Goal: Information Seeking & Learning: Learn about a topic

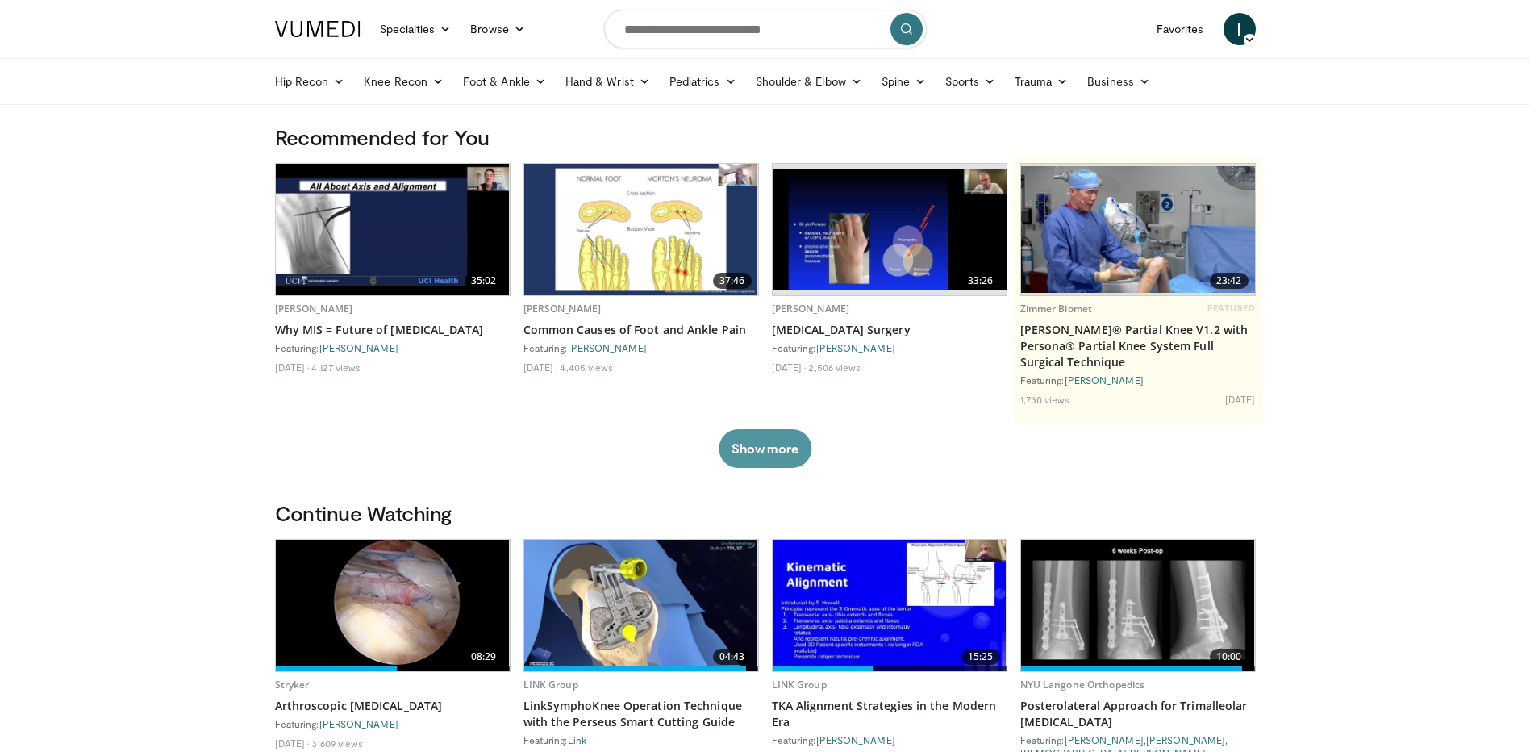
click at [750, 448] on button "Show more" at bounding box center [765, 448] width 93 height 39
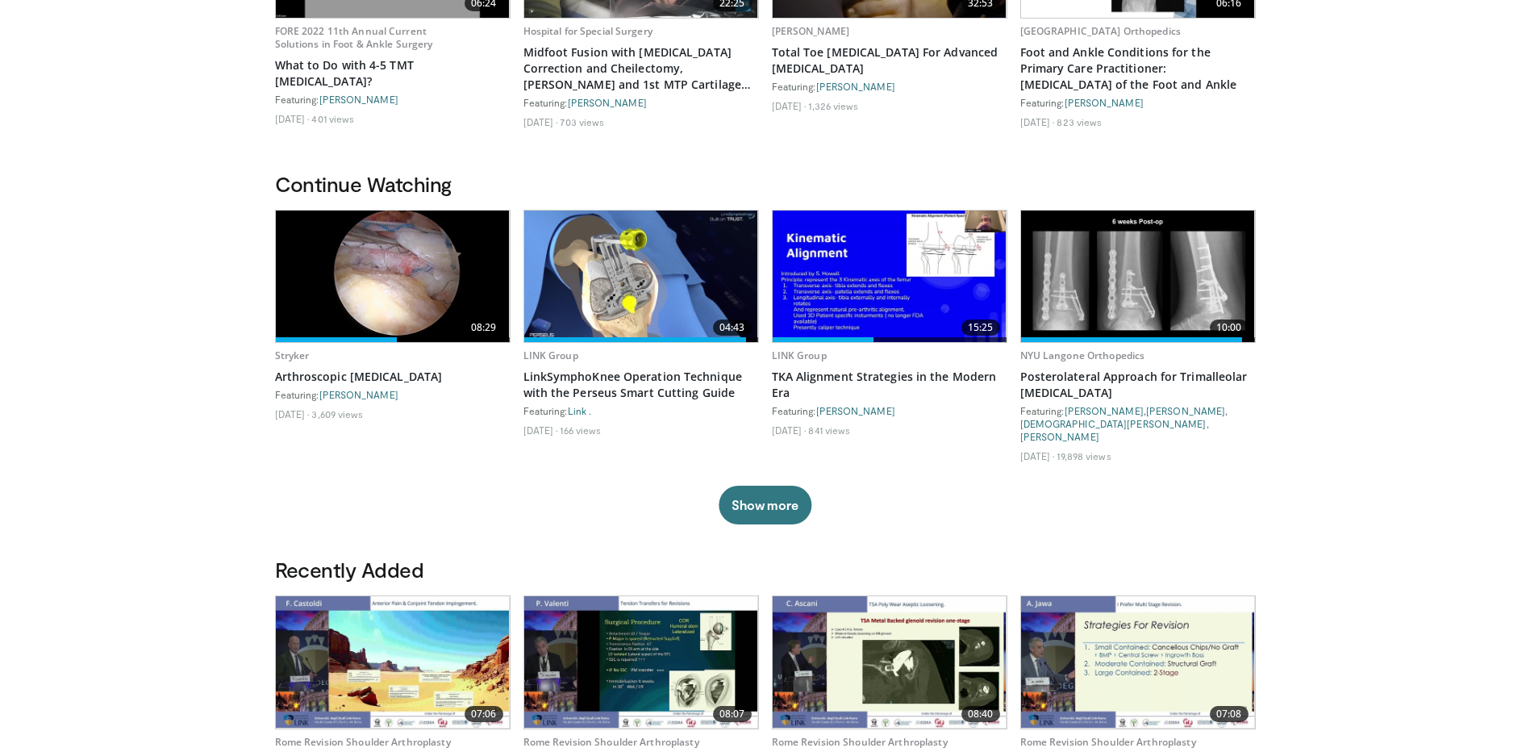
scroll to position [525, 0]
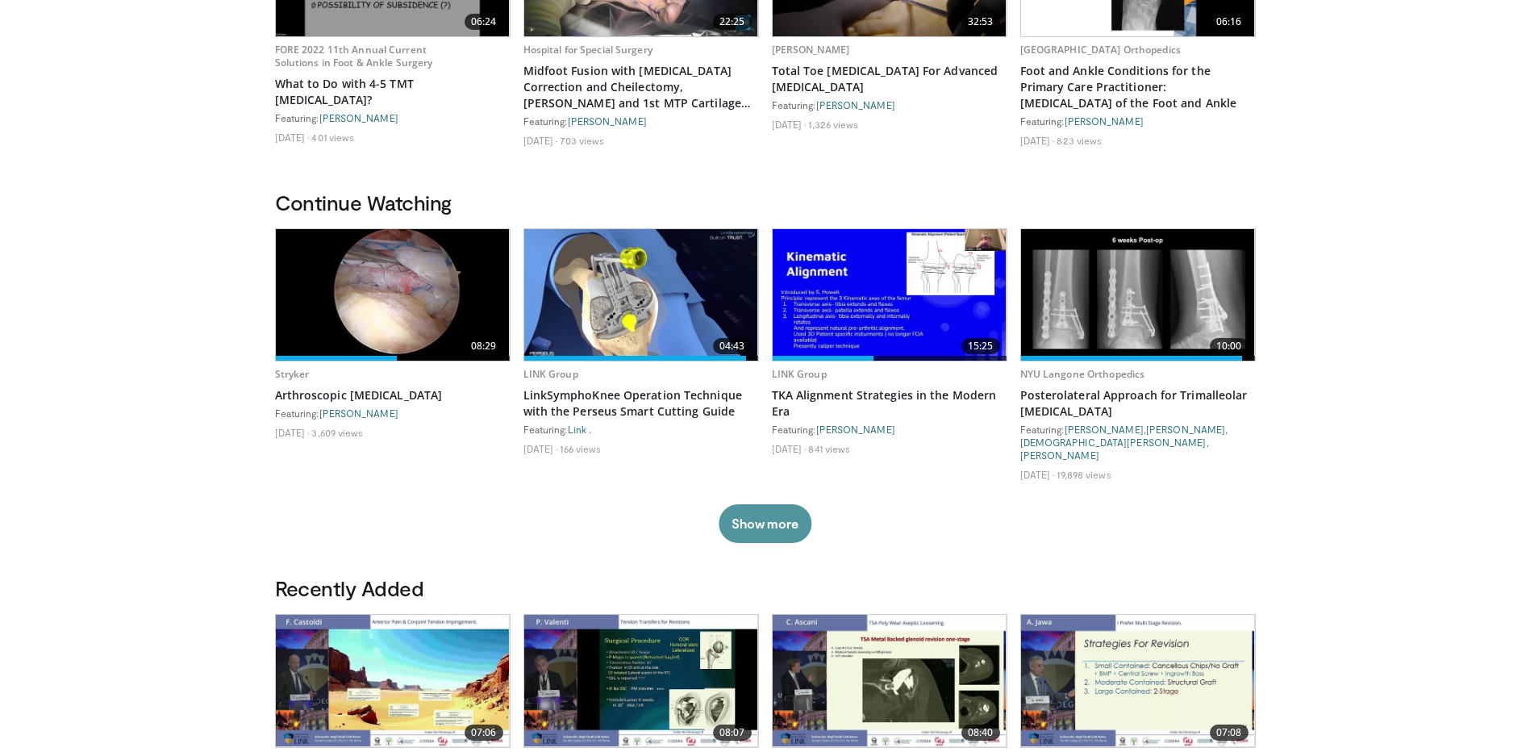
click at [775, 512] on button "Show more" at bounding box center [765, 523] width 93 height 39
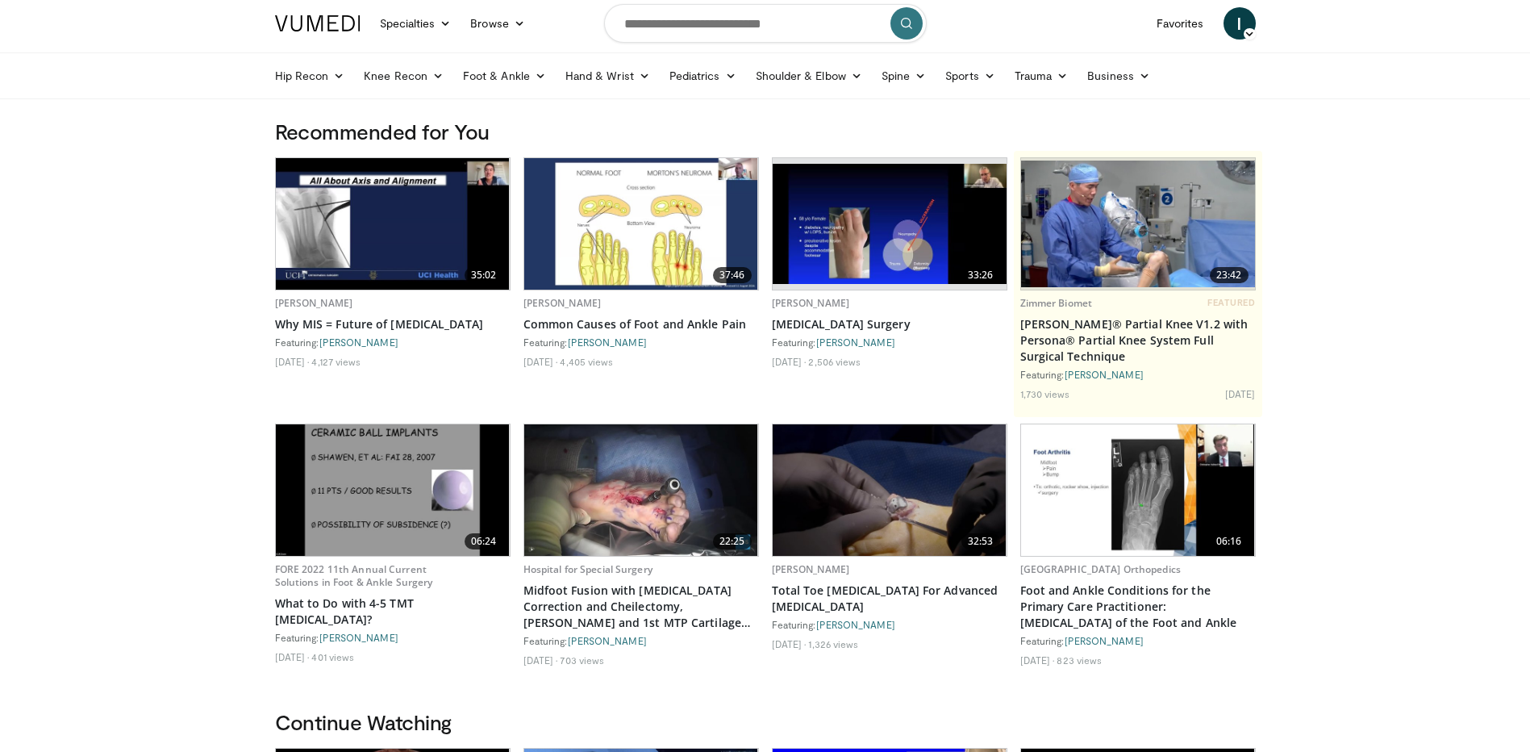
scroll to position [0, 0]
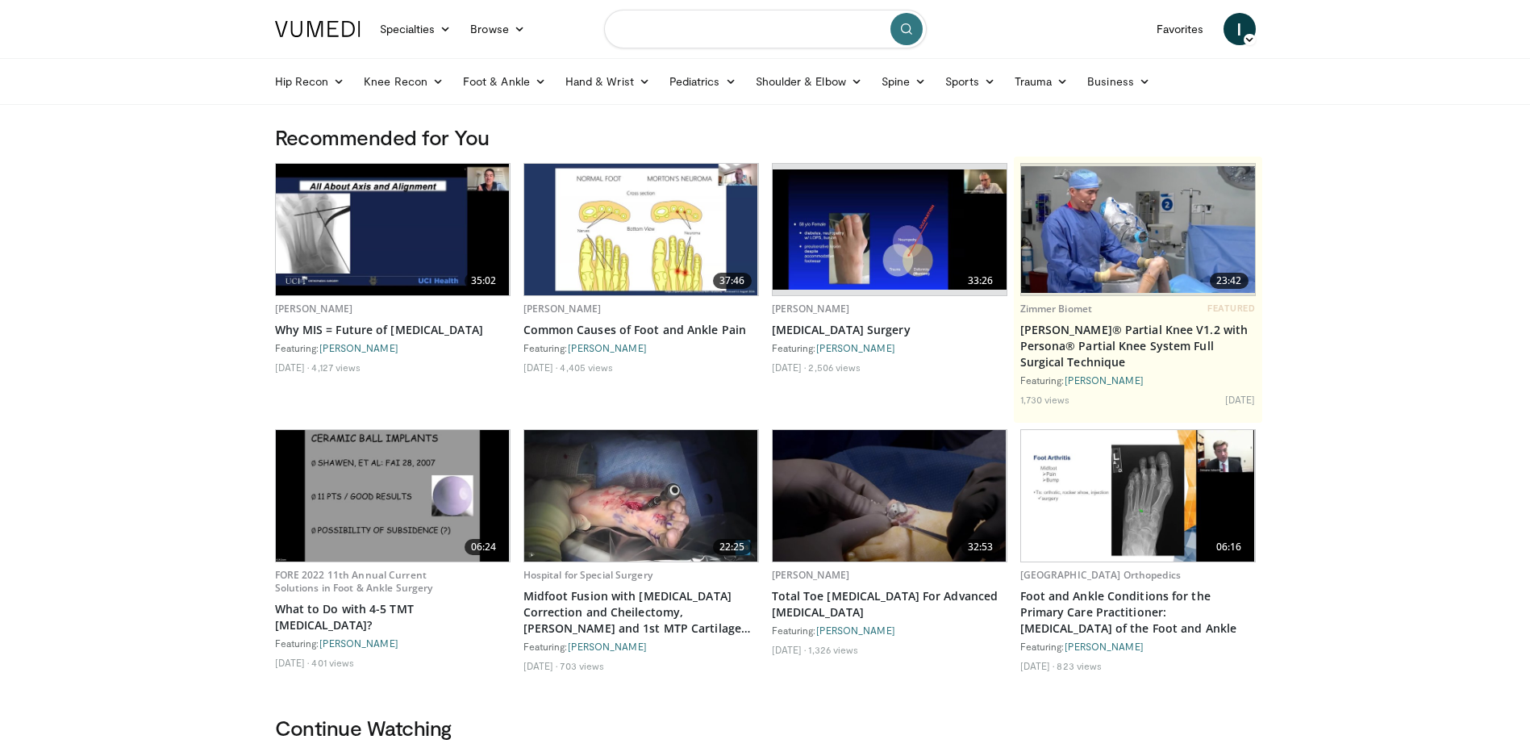
click at [776, 38] on input "Search topics, interventions" at bounding box center [765, 29] width 323 height 39
type input "**********"
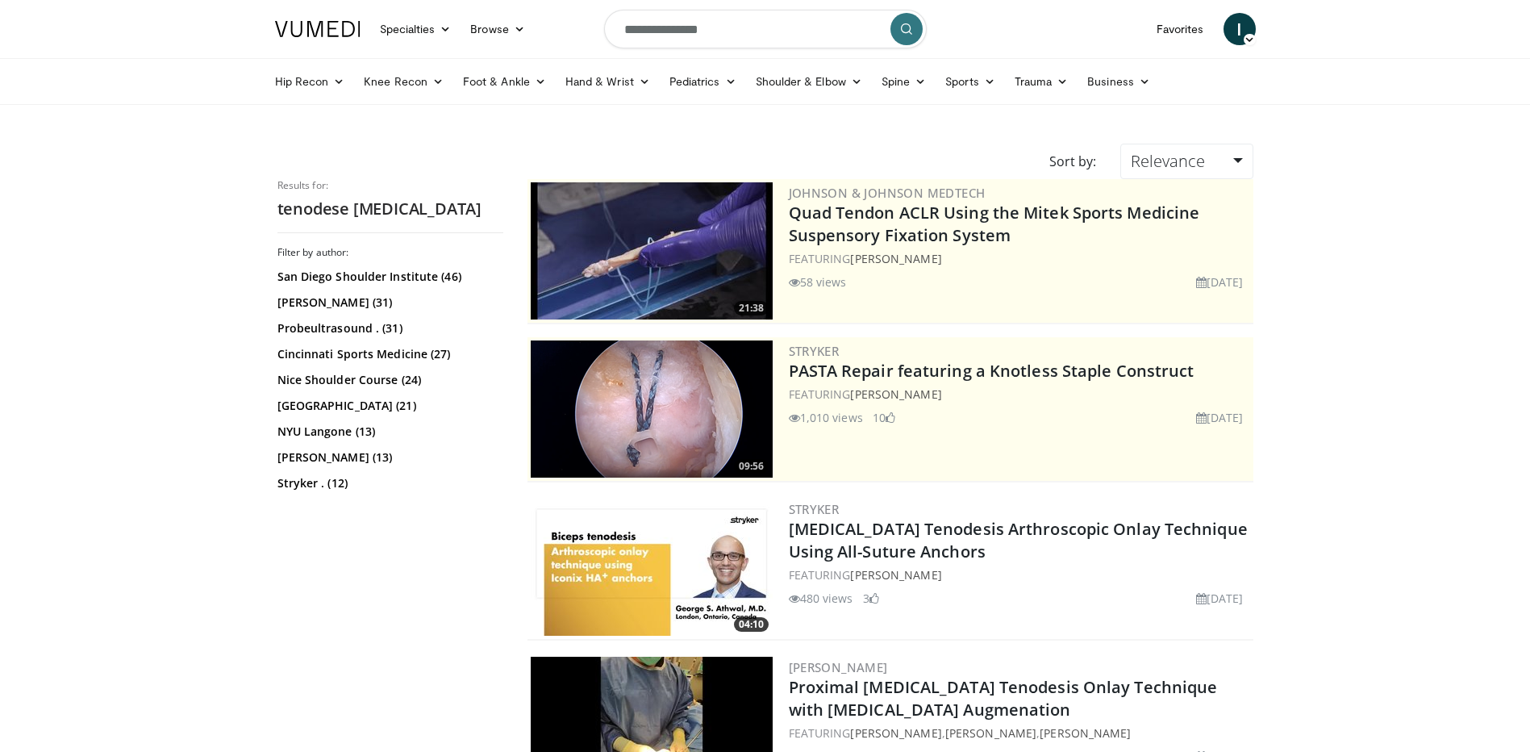
click at [657, 436] on img at bounding box center [652, 408] width 242 height 137
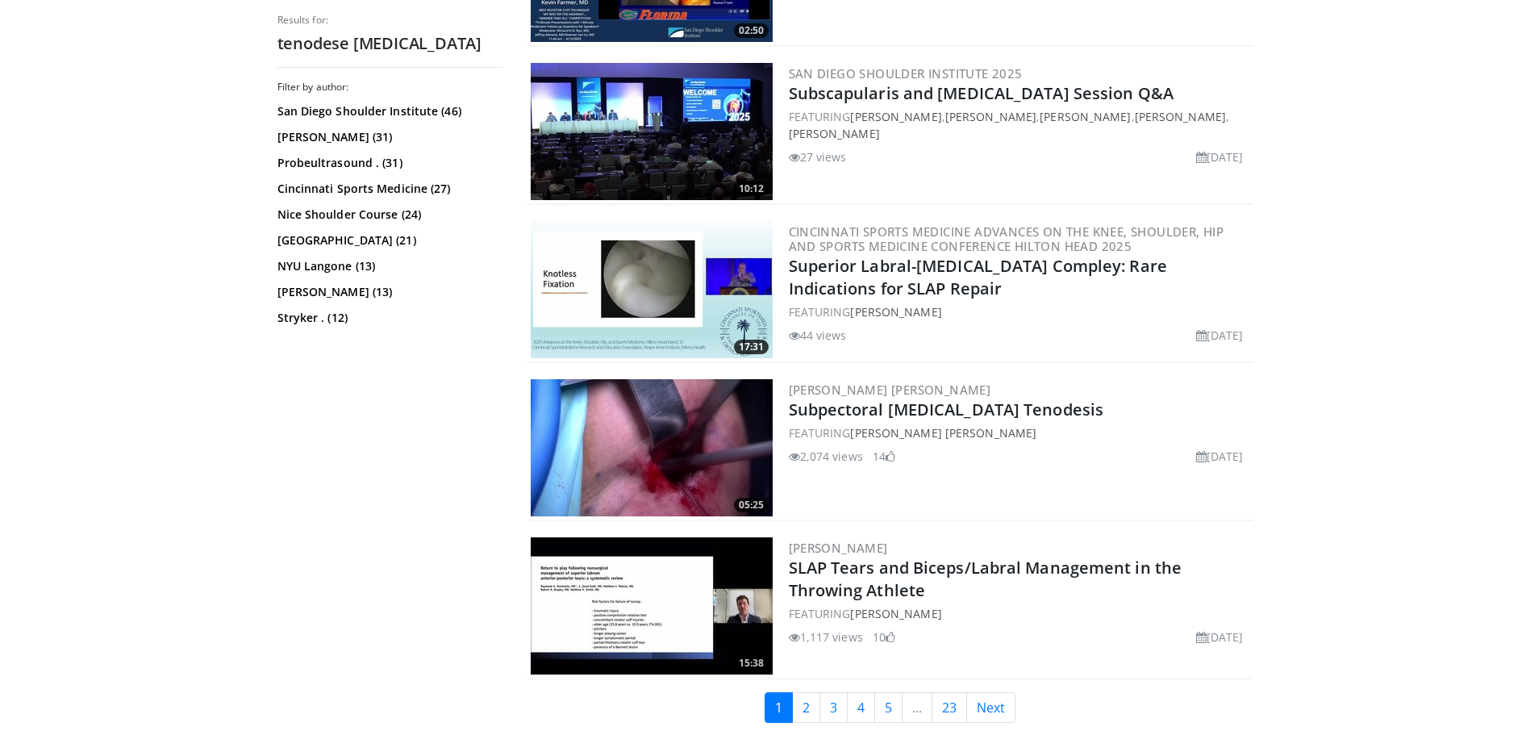
scroll to position [3909, 0]
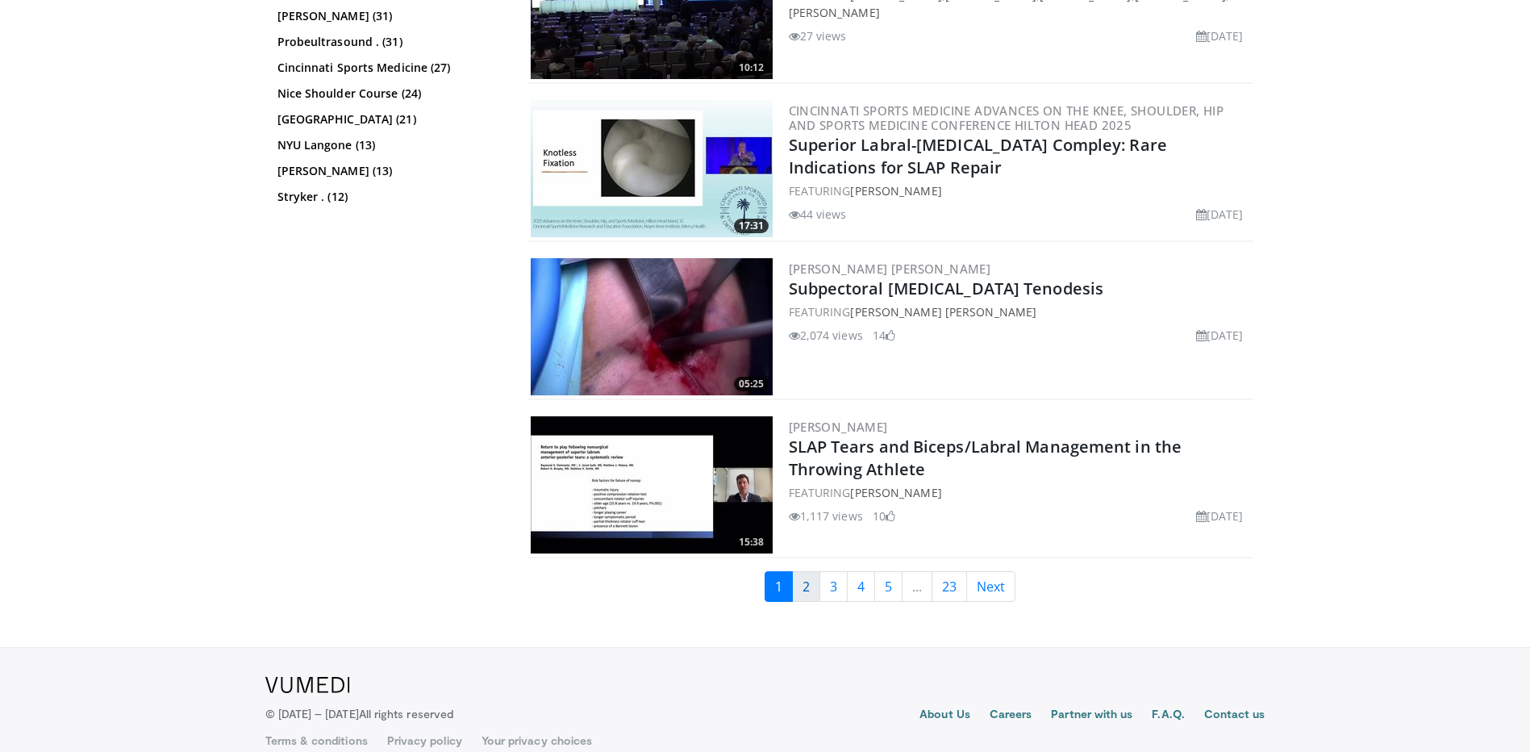
click at [809, 571] on link "2" at bounding box center [806, 586] width 28 height 31
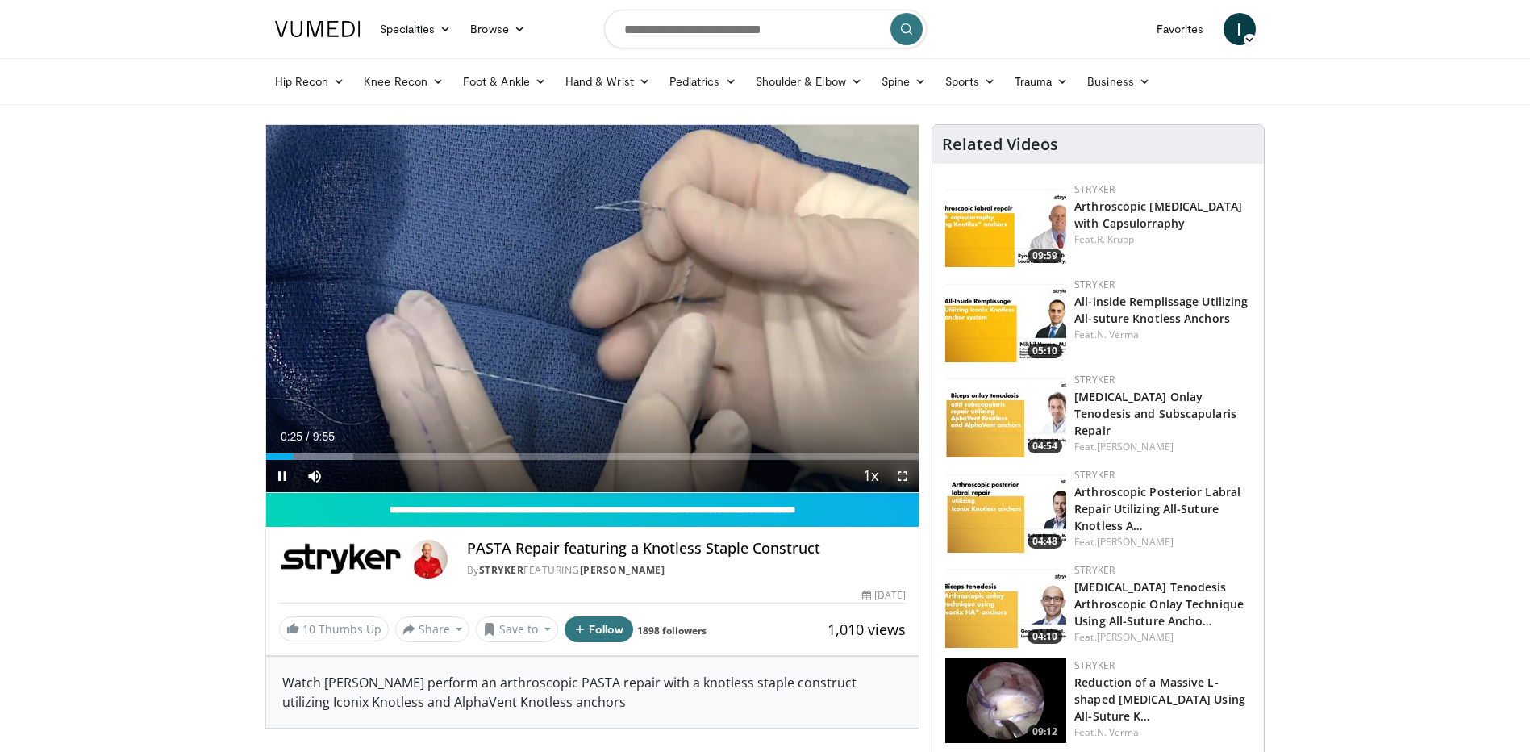
click at [902, 472] on span "Video Player" at bounding box center [902, 476] width 32 height 32
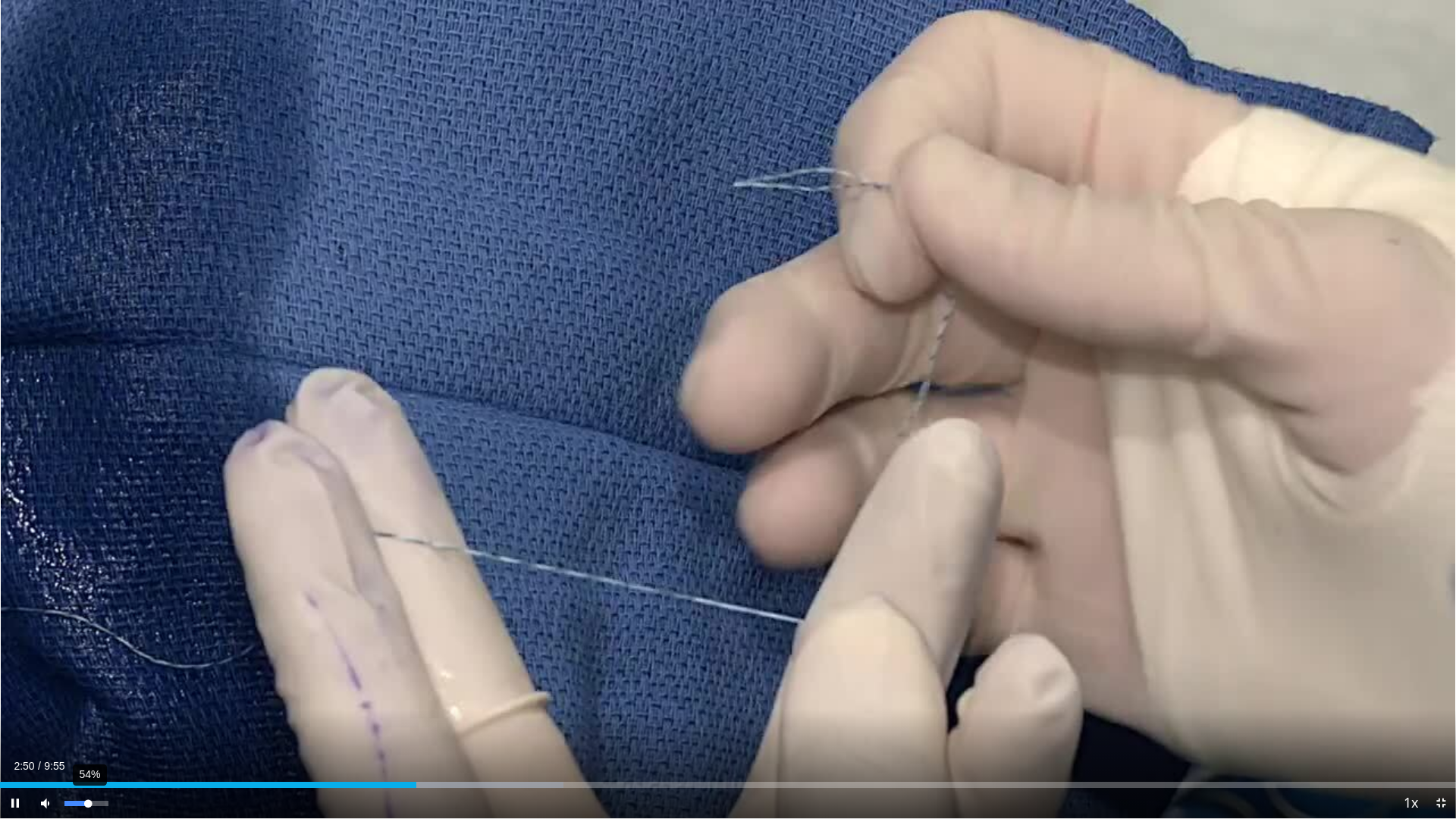
click at [88, 706] on div "54%" at bounding box center [86, 804] width 43 height 6
click at [85, 706] on video-js "**********" at bounding box center [728, 409] width 1456 height 819
click at [77, 706] on video-js "**********" at bounding box center [728, 409] width 1456 height 819
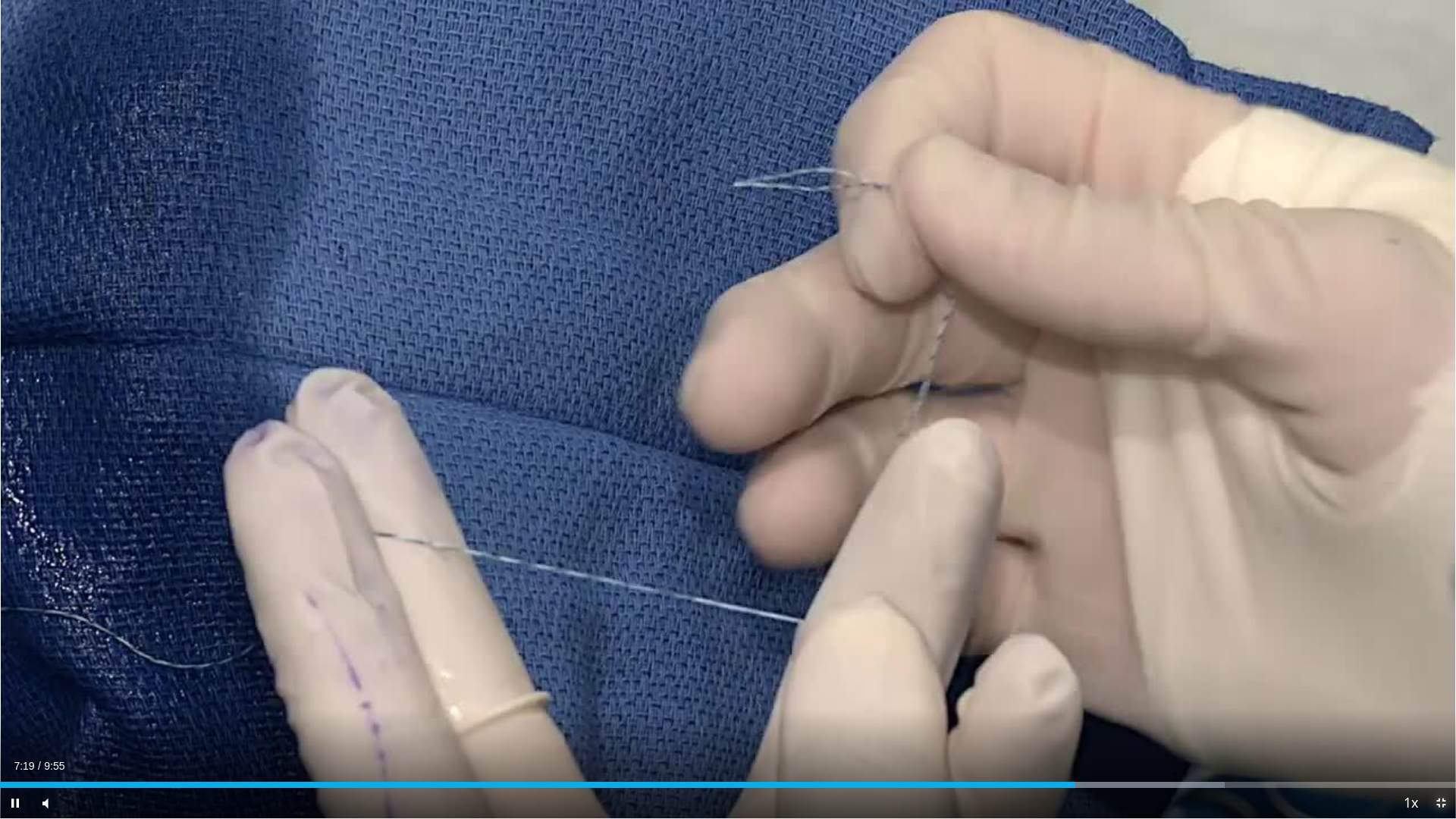
click at [1441, 706] on span "Video Player" at bounding box center [1440, 803] width 30 height 30
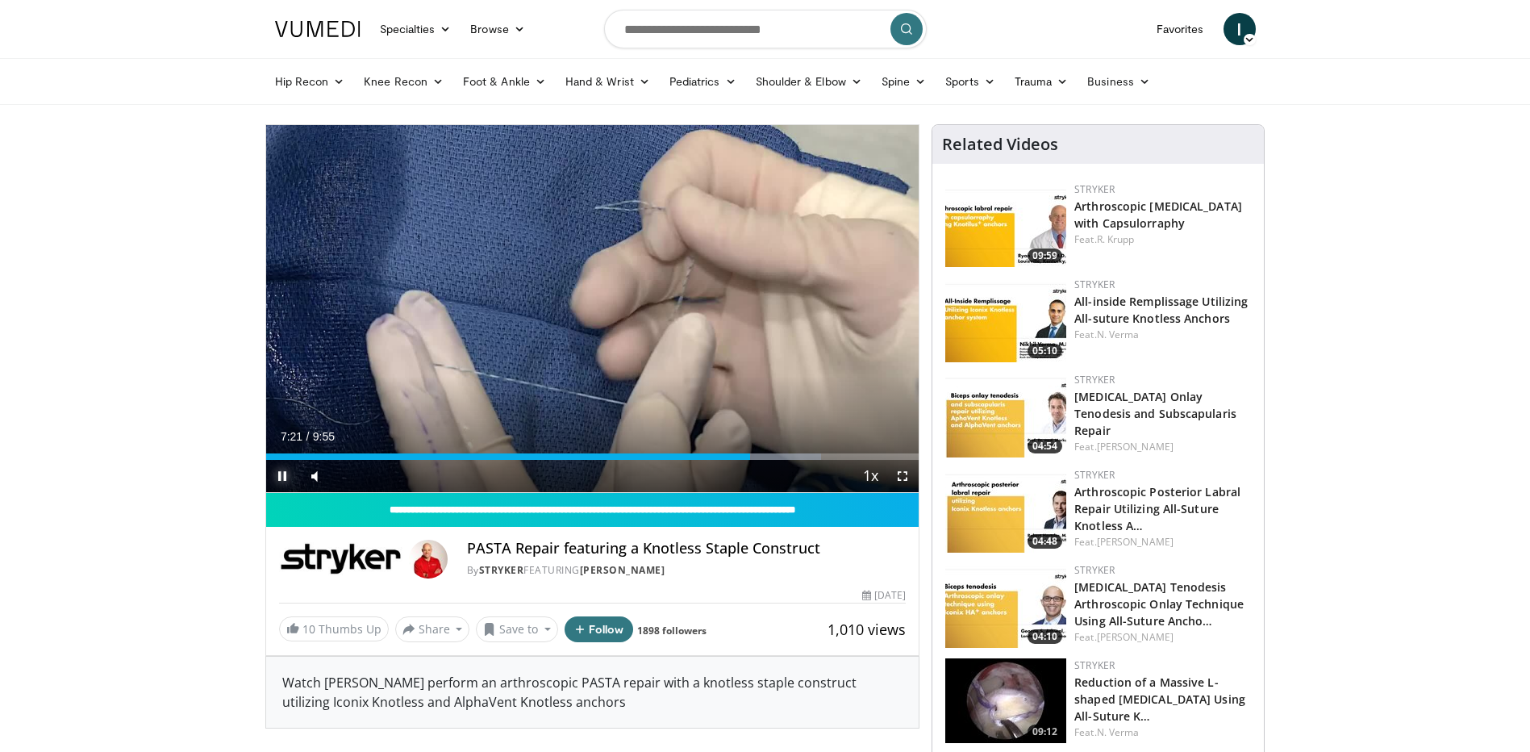
click at [285, 474] on span "Video Player" at bounding box center [282, 476] width 32 height 32
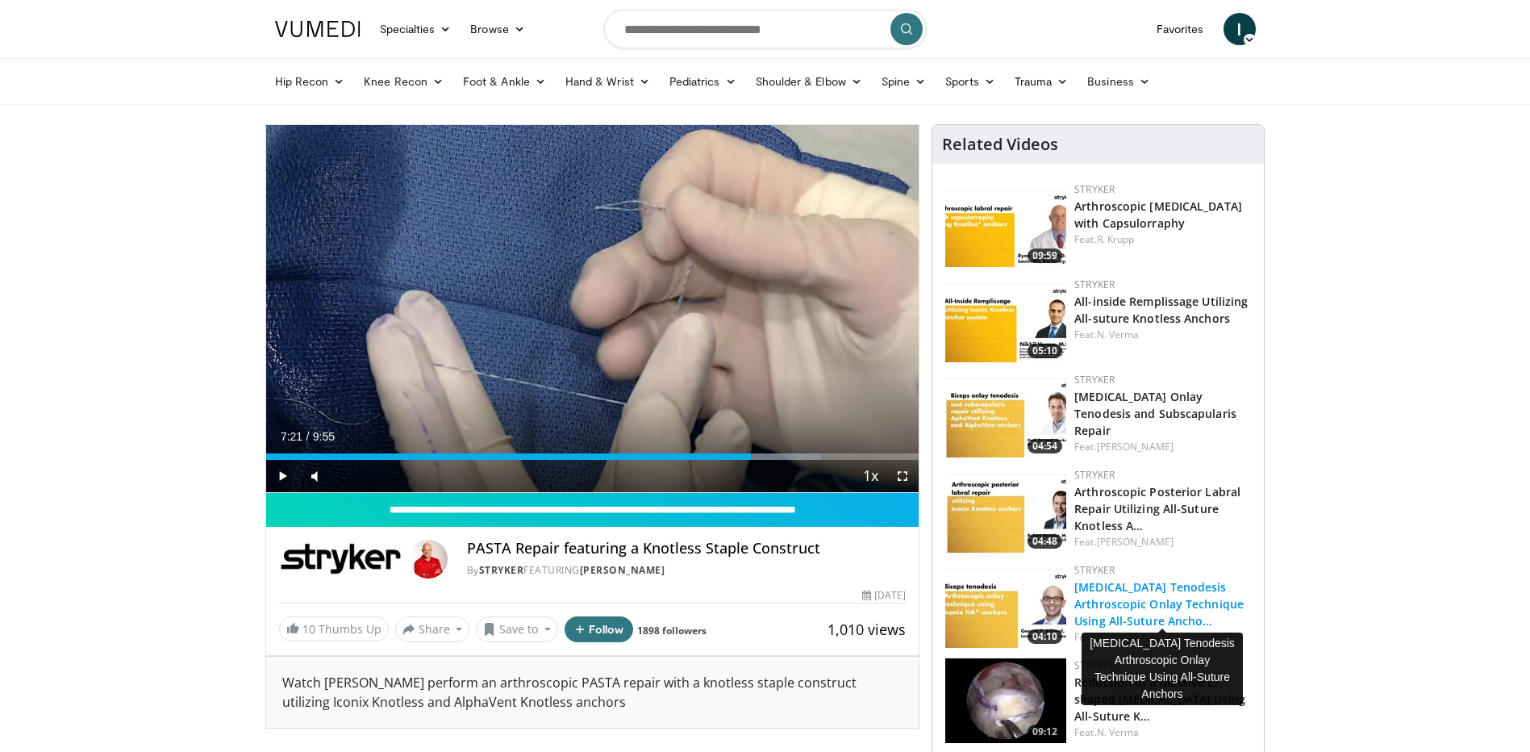
click at [1129, 605] on link "Biceps Tenodesis Arthroscopic Onlay Technique Using All-Suture Ancho…" at bounding box center [1158, 603] width 169 height 49
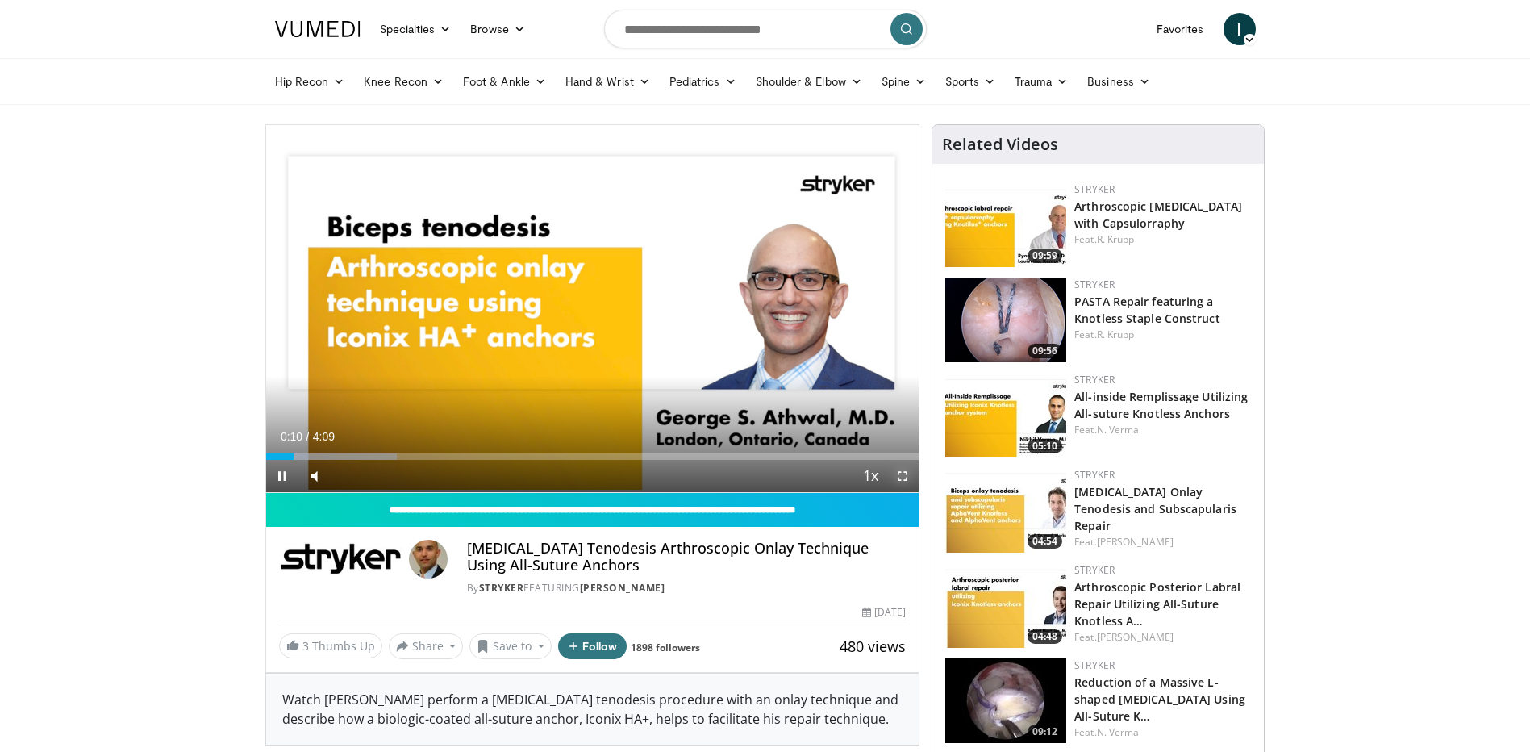
click at [901, 471] on span "Video Player" at bounding box center [902, 476] width 32 height 32
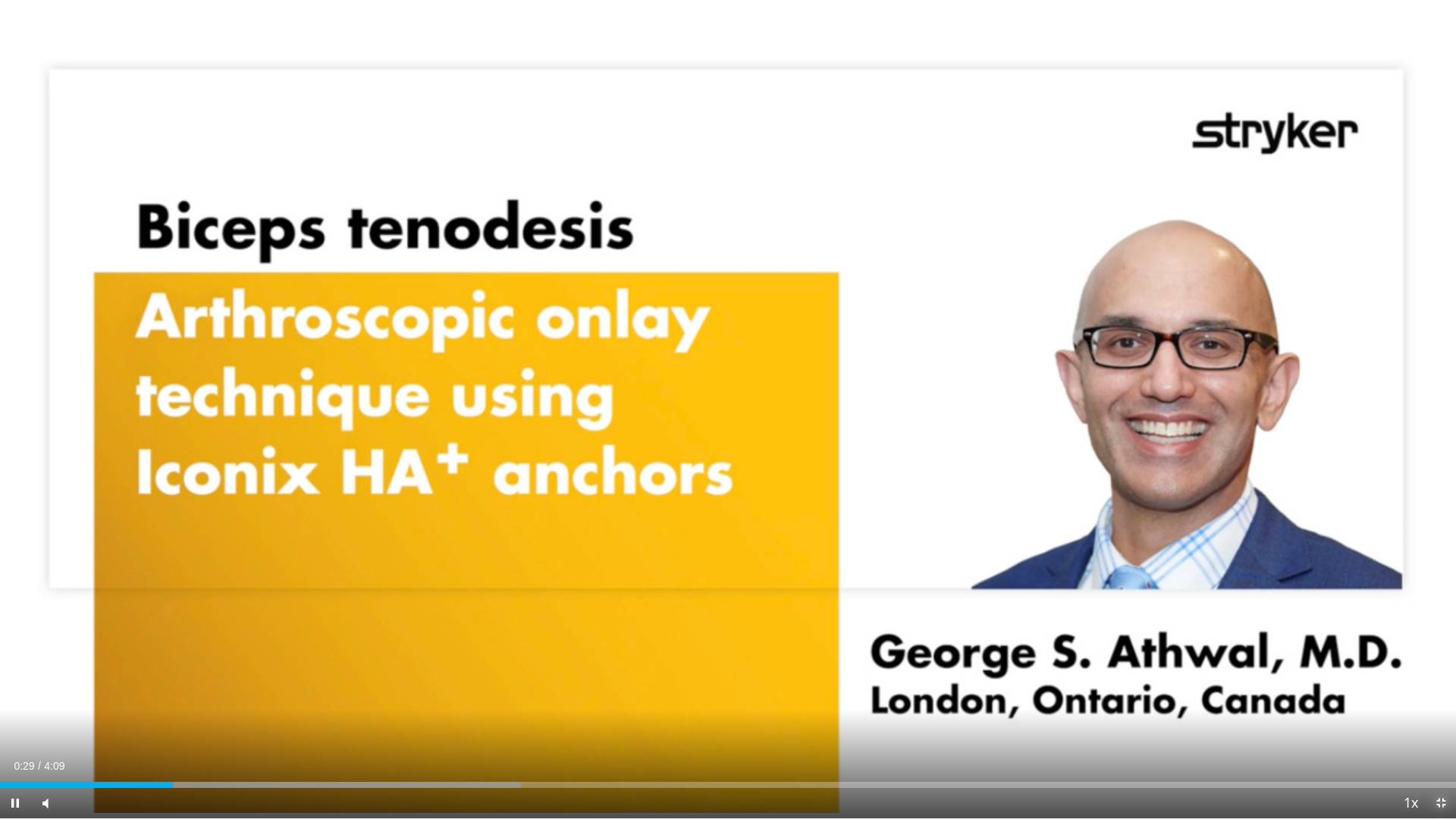
click at [1437, 706] on span "Video Player" at bounding box center [1440, 803] width 30 height 30
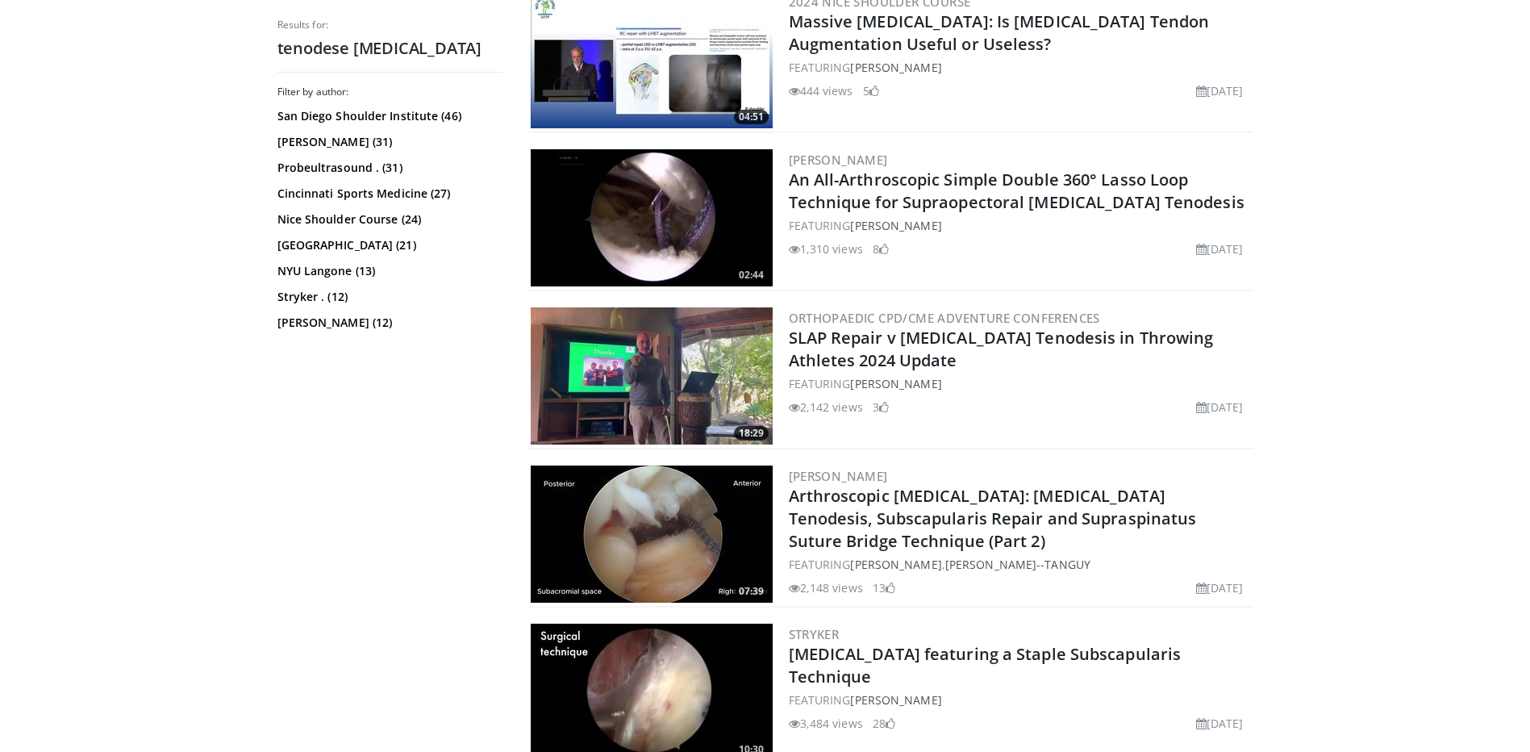
scroll to position [2258, 0]
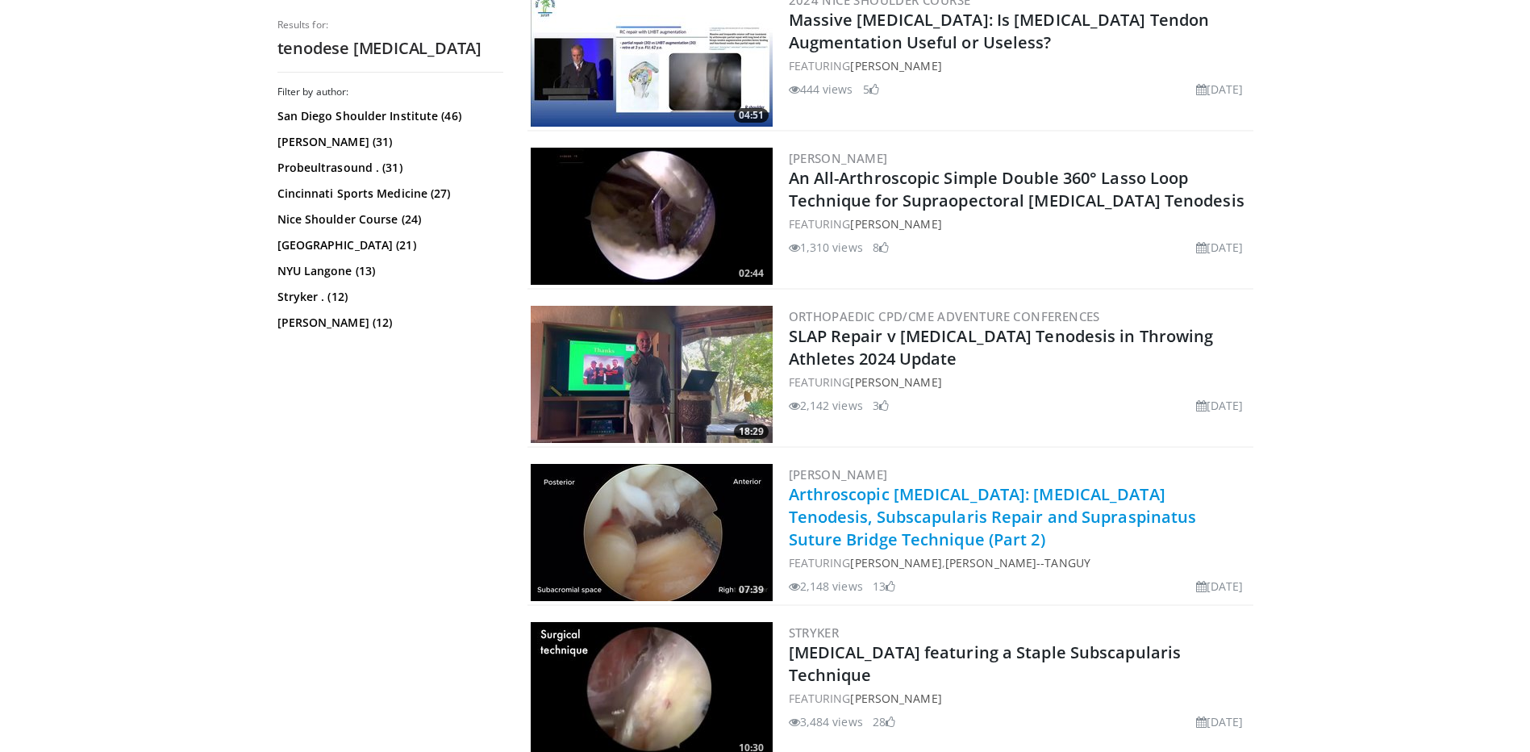
click at [843, 529] on link "Arthroscopic Rotator Cuff Repair: Biceps Tenodesis, Subscapularis Repair and Su…" at bounding box center [993, 516] width 408 height 67
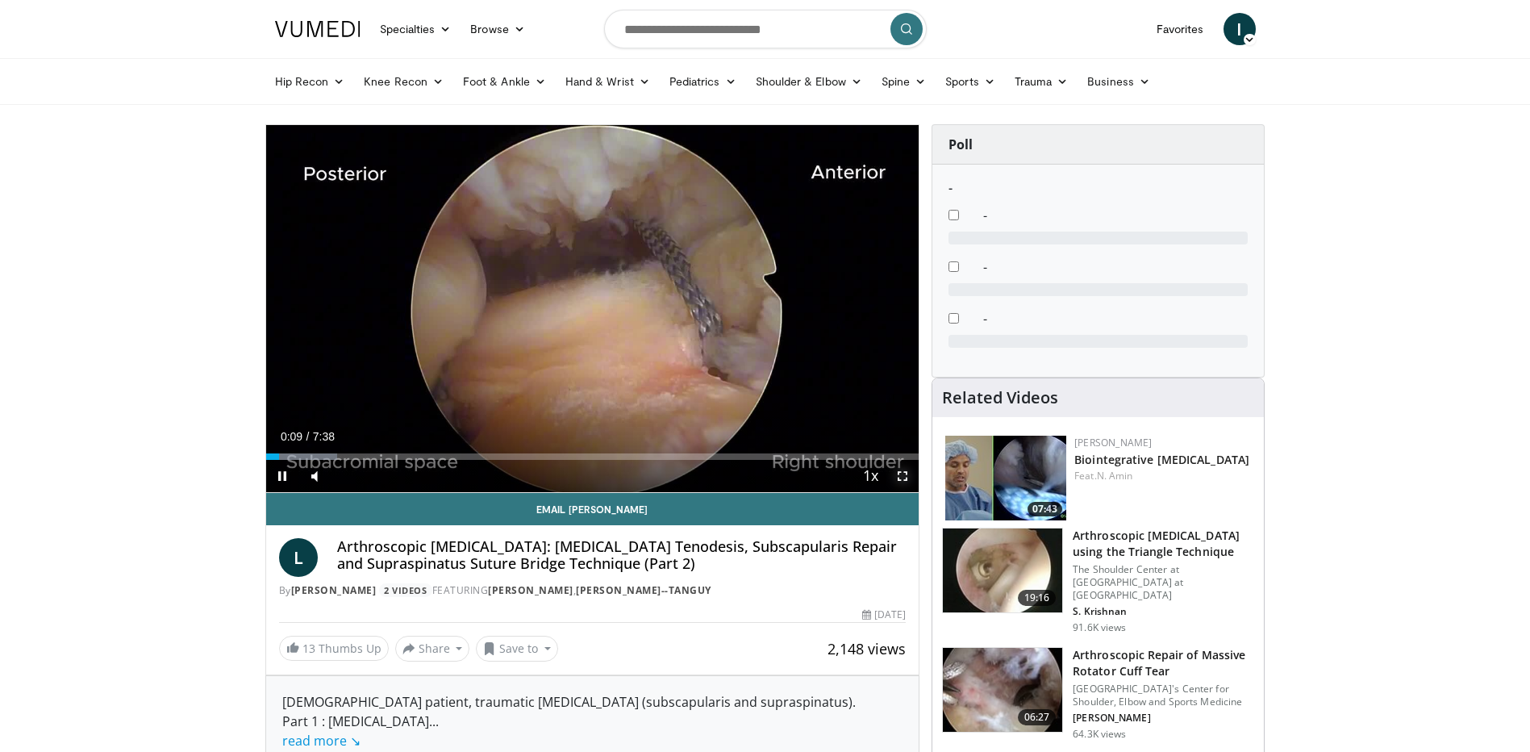
click at [898, 475] on span "Video Player" at bounding box center [902, 476] width 32 height 32
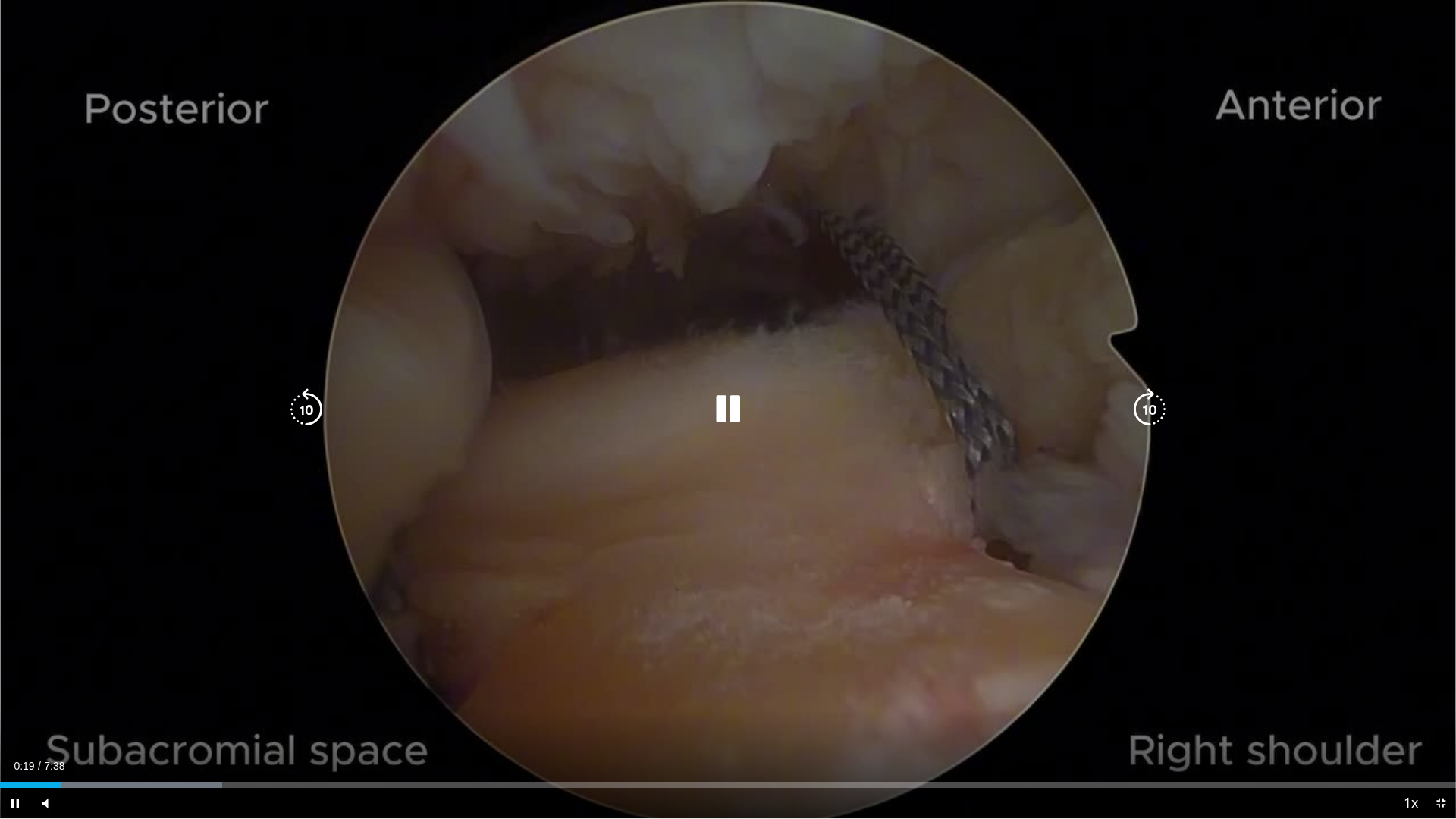
click at [717, 632] on div "10 seconds Tap to unmute" at bounding box center [728, 409] width 1456 height 818
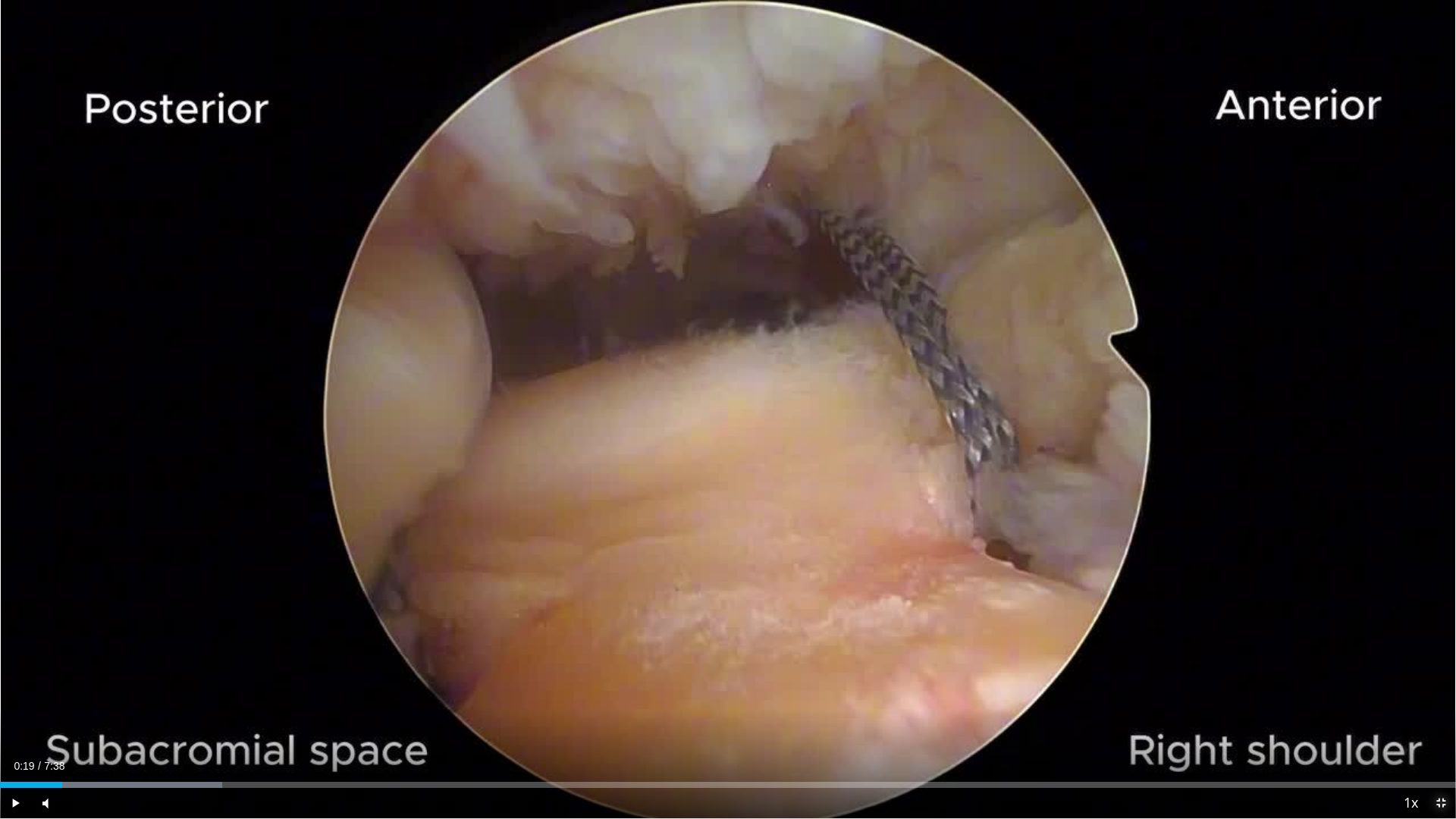
click at [1437, 706] on span "Video Player" at bounding box center [1440, 803] width 30 height 30
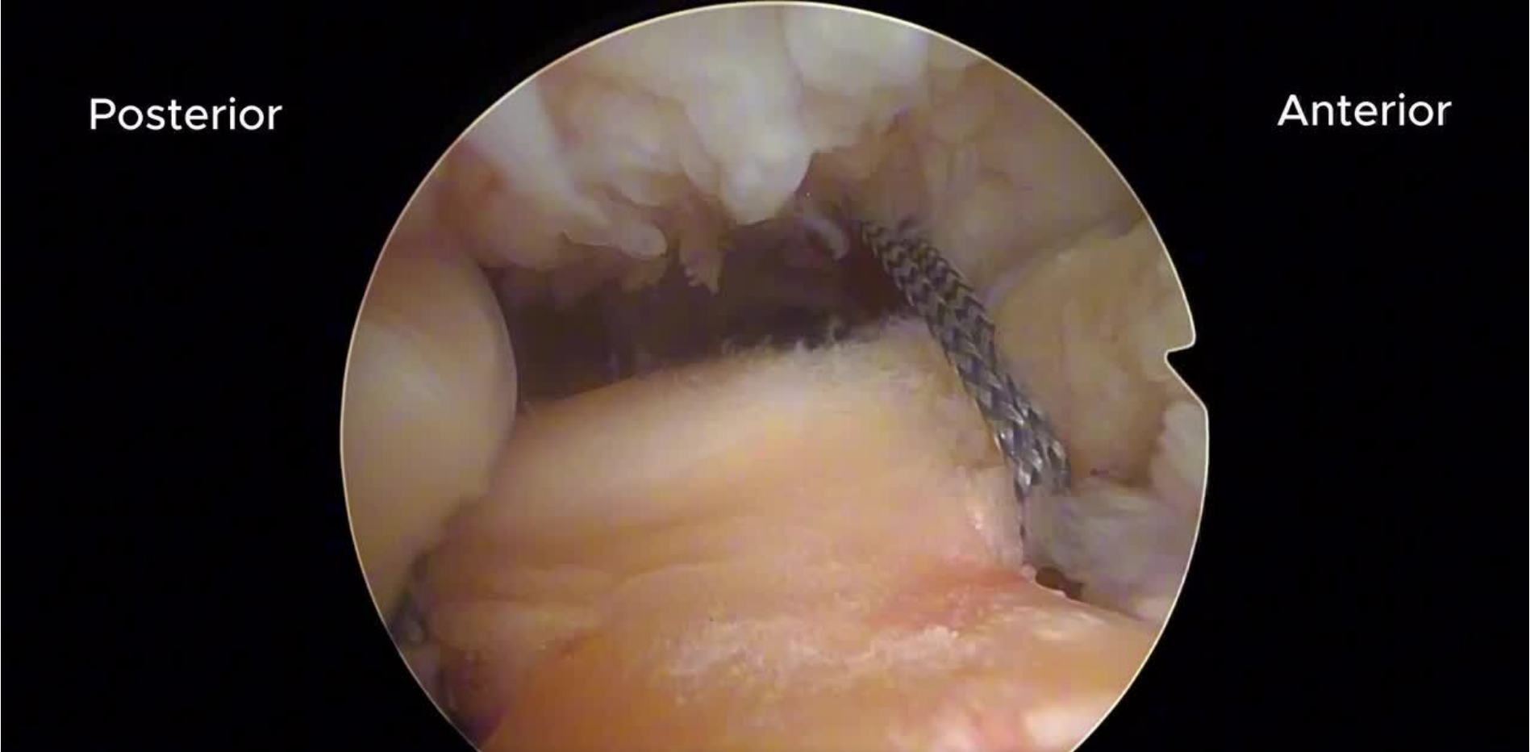
scroll to position [484, 0]
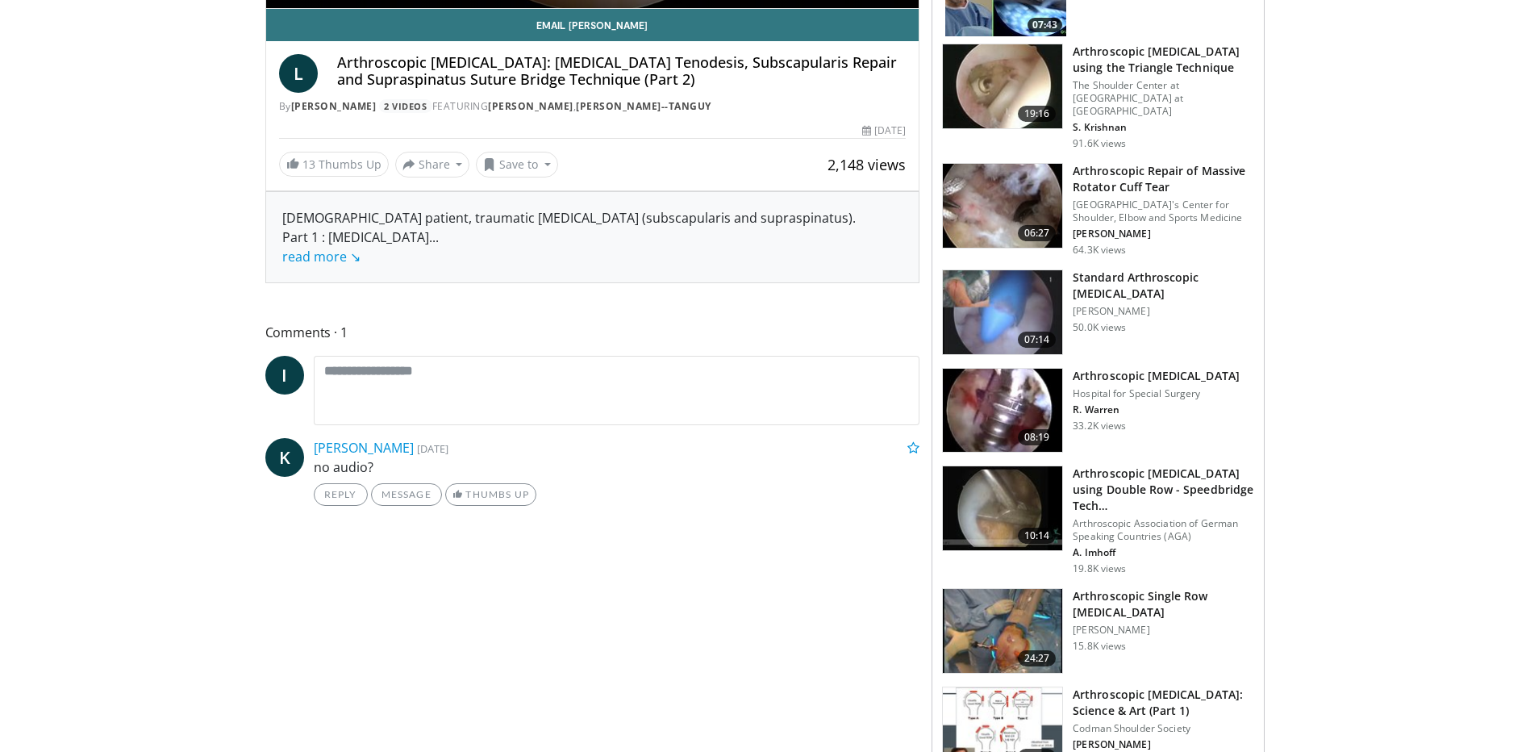
click at [1032, 311] on img at bounding box center [1002, 312] width 119 height 84
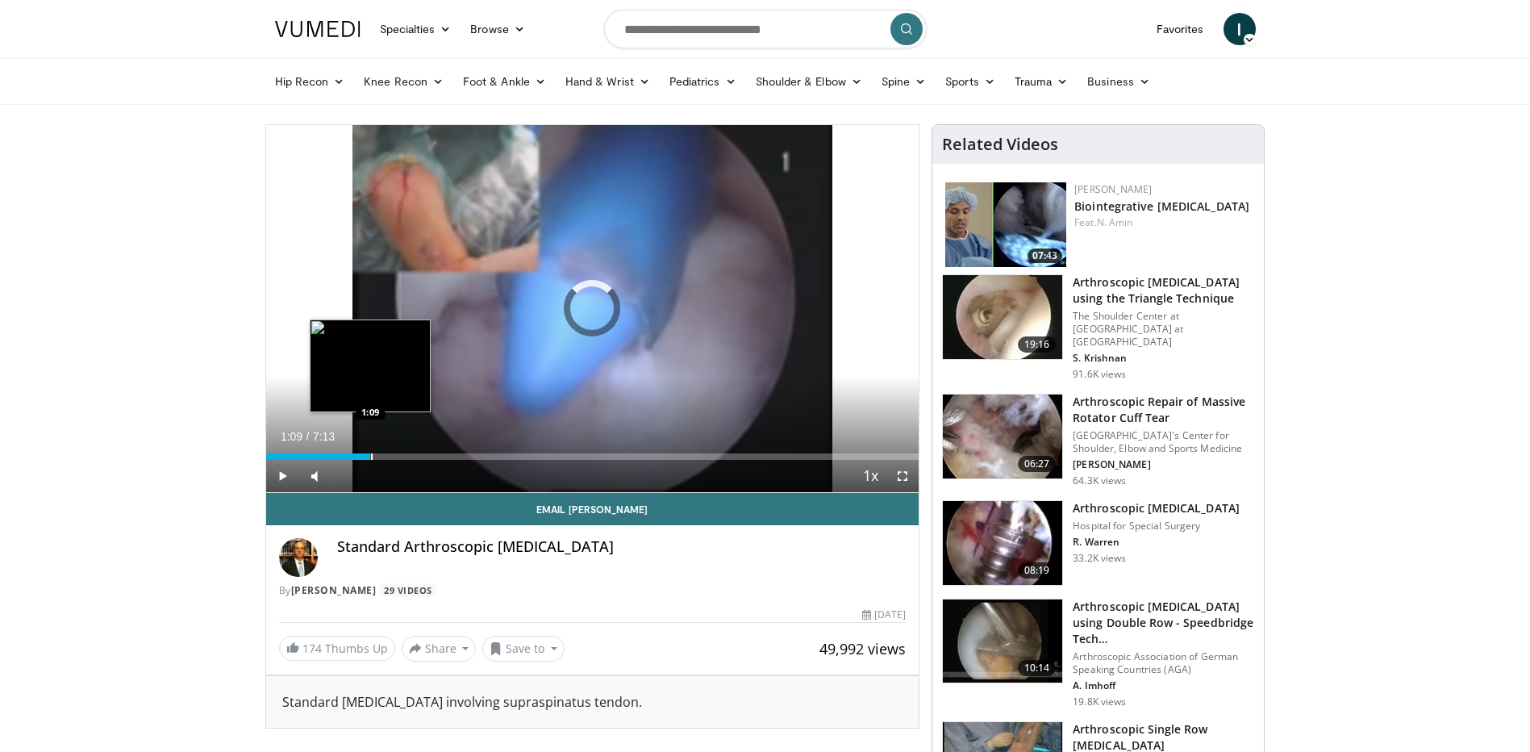
click at [370, 452] on div "Loaded : 0.00% 0:02 1:09" at bounding box center [592, 451] width 653 height 15
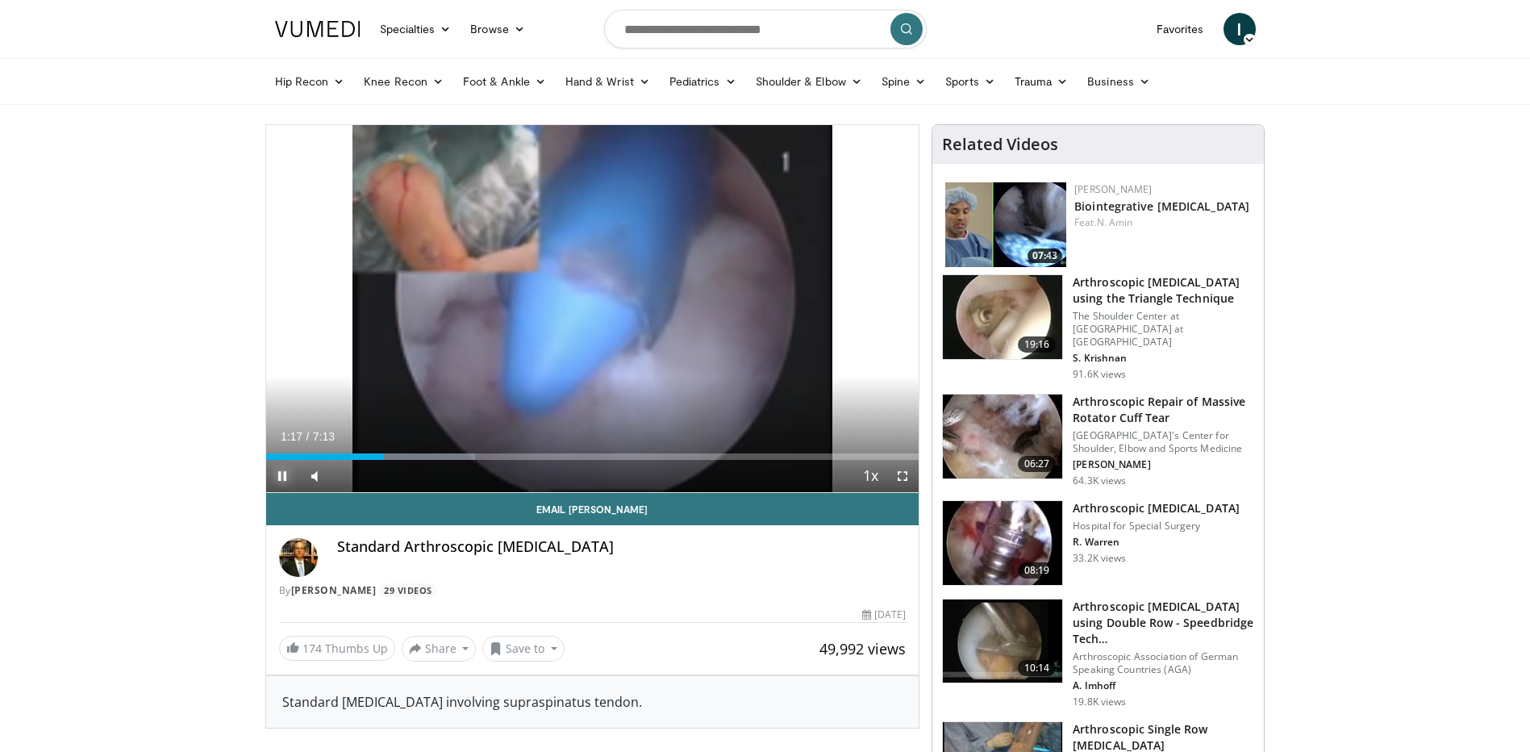
click at [271, 462] on span "Video Player" at bounding box center [282, 476] width 32 height 32
